Goal: Transaction & Acquisition: Subscribe to service/newsletter

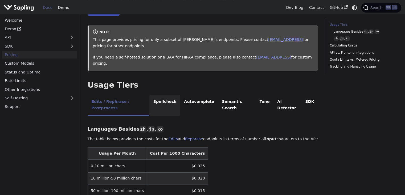
click at [158, 95] on li "Spellcheck" at bounding box center [164, 105] width 31 height 21
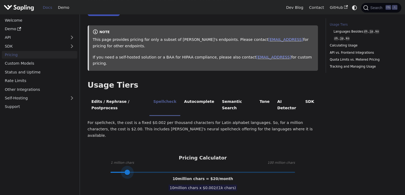
type input "7"
drag, startPoint x: 159, startPoint y: 143, endPoint x: 122, endPoint y: 138, distance: 37.6
click at [122, 155] on div "Pricing Calculator 1 million chars 100 million chars 7 million chars = $ 14 /mo…" at bounding box center [203, 163] width 230 height 17
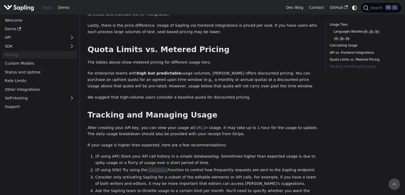
scroll to position [328, 0]
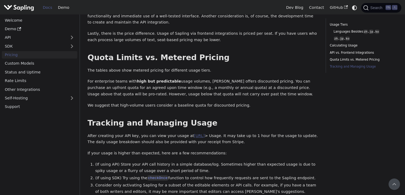
click at [205, 133] on link "[URL]" at bounding box center [199, 135] width 11 height 4
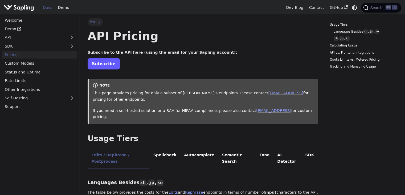
click at [106, 60] on link "Subscribe" at bounding box center [104, 63] width 32 height 11
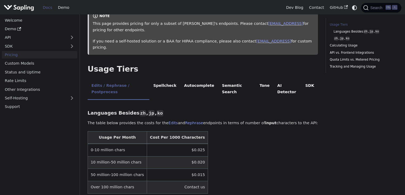
scroll to position [80, 0]
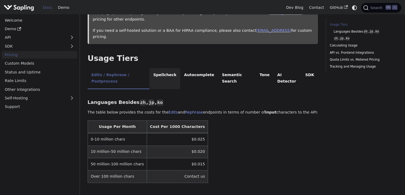
click at [171, 68] on li "Spellcheck" at bounding box center [164, 78] width 31 height 21
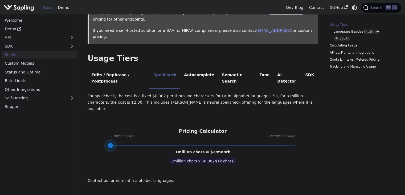
type input "2"
drag, startPoint x: 167, startPoint y: 120, endPoint x: 112, endPoint y: 119, distance: 54.6
click at [112, 143] on span at bounding box center [112, 145] width 5 height 5
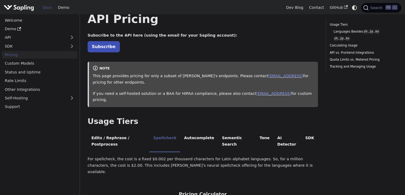
scroll to position [0, 0]
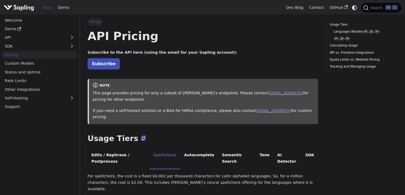
drag, startPoint x: 160, startPoint y: 19, endPoint x: 126, endPoint y: 122, distance: 108.6
click at [126, 133] on h2 "Usage Tiers ​" at bounding box center [203, 138] width 230 height 10
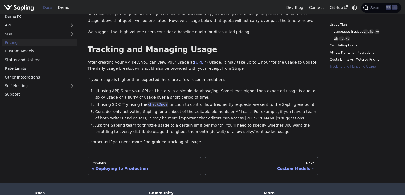
scroll to position [408, 0]
